Goal: Find specific page/section: Find specific page/section

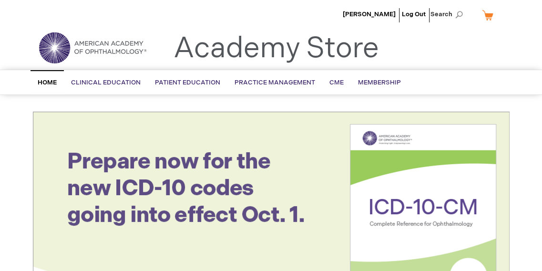
scroll to position [48, 0]
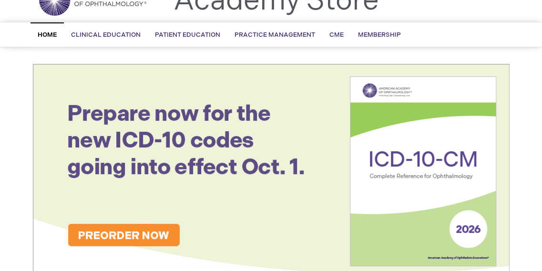
click at [0, 0] on span "AAOE: Business Operations & Finance" at bounding box center [0, 0] width 0 height 0
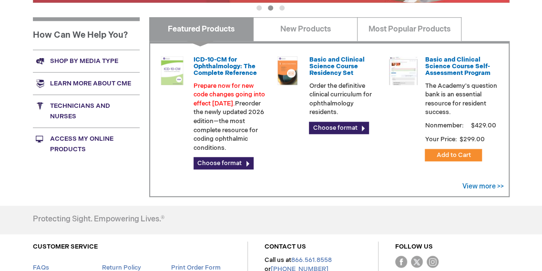
scroll to position [286, 0]
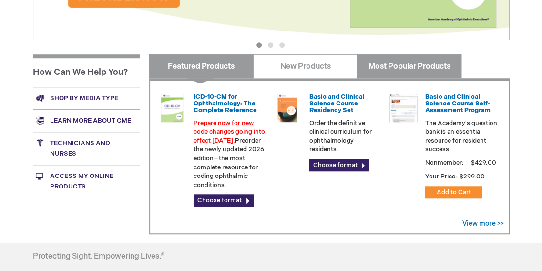
click at [393, 68] on link "Most Popular Products" at bounding box center [409, 66] width 104 height 24
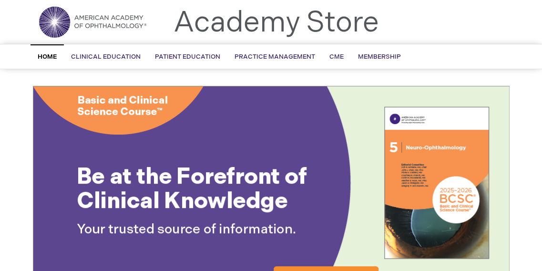
scroll to position [0, 0]
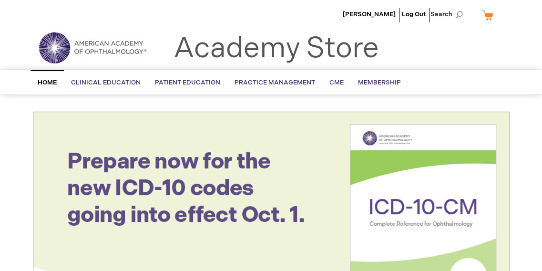
click at [448, 16] on span "Search" at bounding box center [449, 14] width 36 height 19
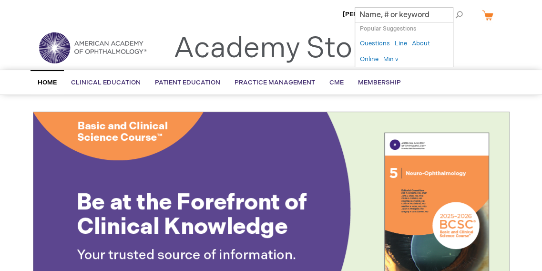
paste input "MC01 ($)"
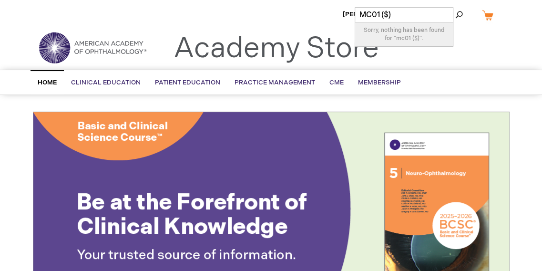
click at [407, 14] on input "MC01 ($)" at bounding box center [404, 14] width 99 height 15
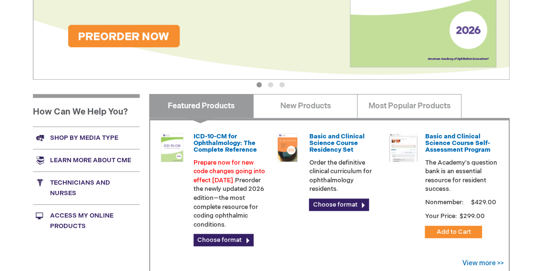
scroll to position [286, 0]
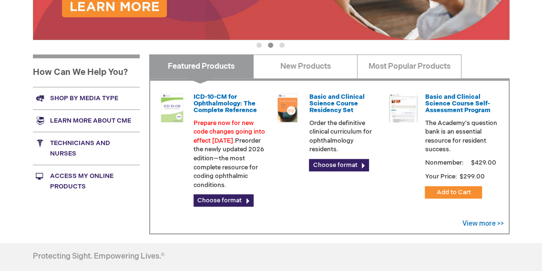
type input "MC01"
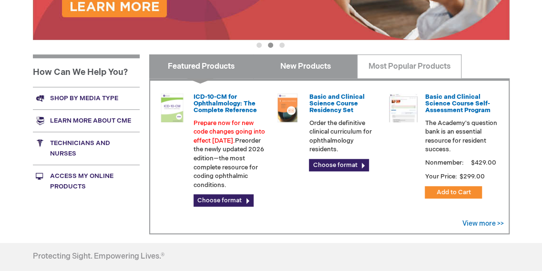
click at [316, 68] on link "New Products" at bounding box center [305, 66] width 104 height 24
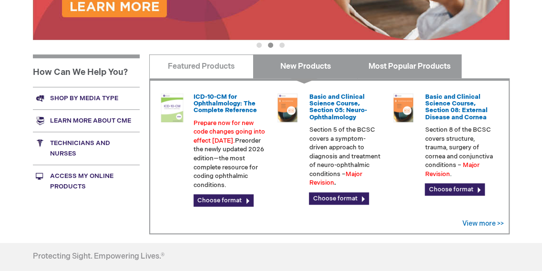
click at [436, 63] on link "Most Popular Products" at bounding box center [409, 66] width 104 height 24
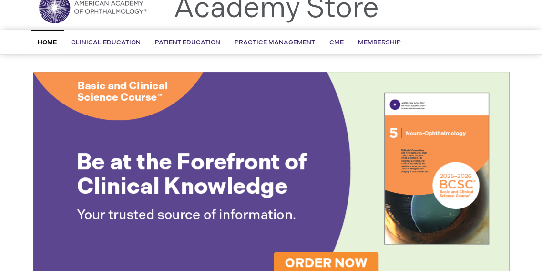
scroll to position [191, 0]
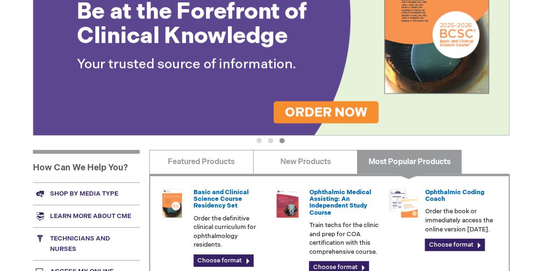
click at [269, 140] on button "2" at bounding box center [270, 140] width 5 height 5
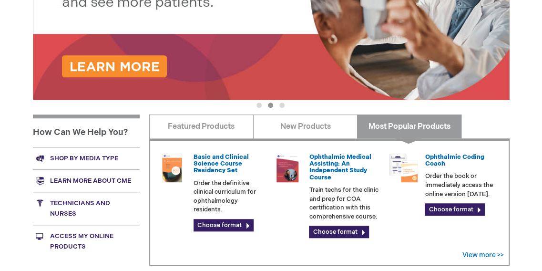
scroll to position [239, 0]
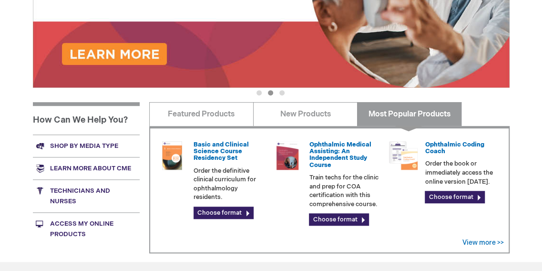
click at [258, 94] on button "1" at bounding box center [259, 92] width 5 height 5
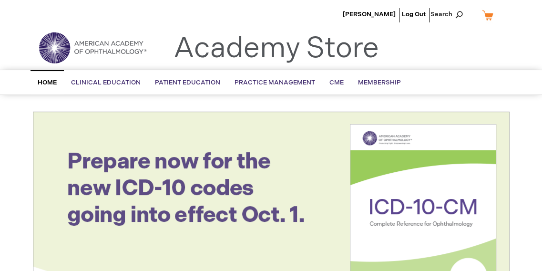
scroll to position [48, 0]
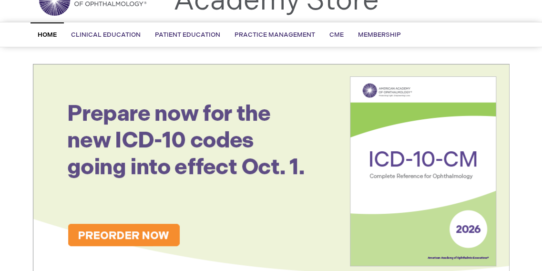
click at [0, 0] on span "AAOE: Business Operations & Finance" at bounding box center [0, 0] width 0 height 0
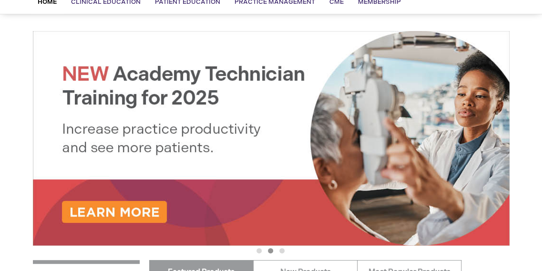
scroll to position [191, 0]
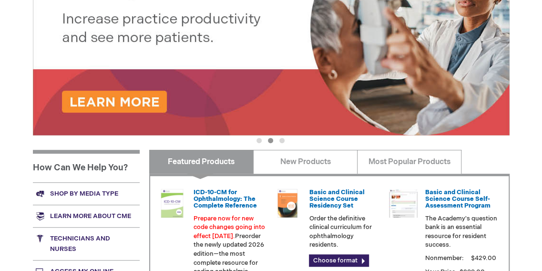
click at [257, 58] on img at bounding box center [271, 28] width 477 height 215
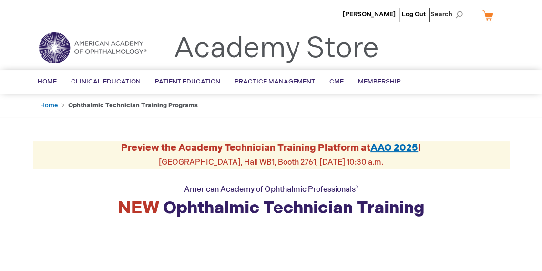
click at [405, 145] on span "AAO 2025" at bounding box center [395, 147] width 48 height 11
